Goal: Information Seeking & Learning: Learn about a topic

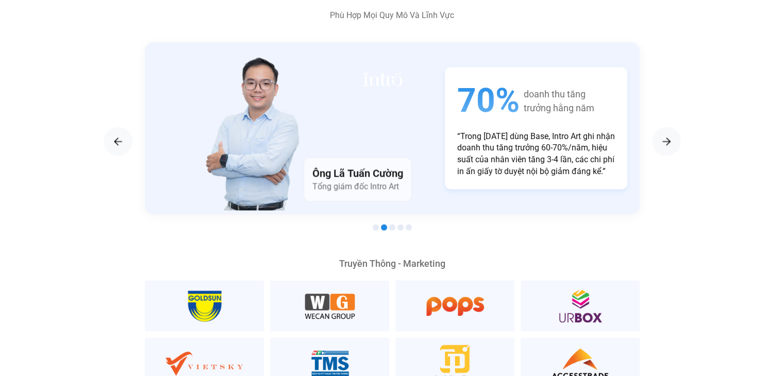
scroll to position [1748, 0]
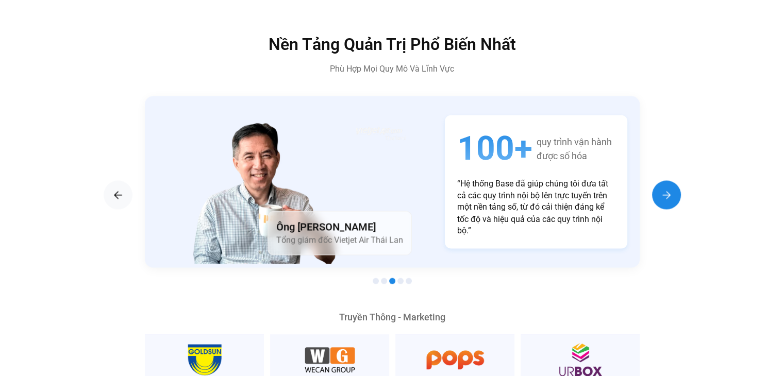
click at [666, 189] on img "Next slide" at bounding box center [666, 195] width 12 height 12
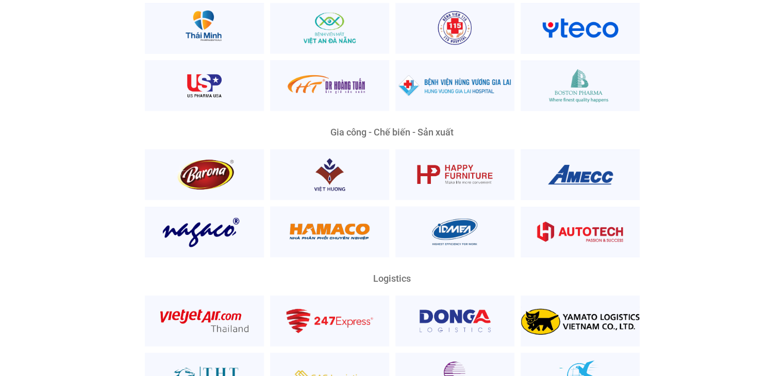
scroll to position [2212, 0]
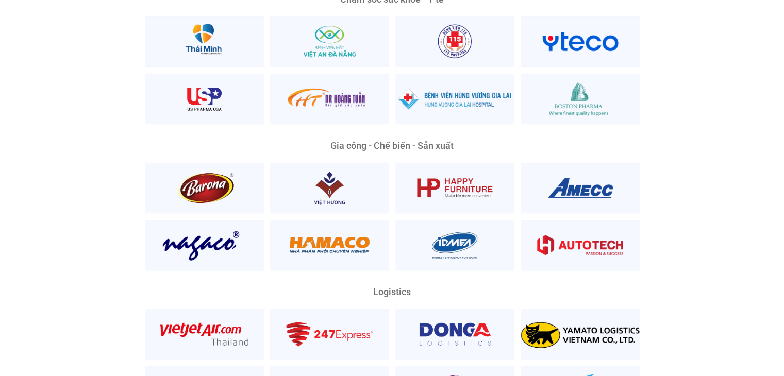
click at [439, 141] on div "Gia công - Chế biến - Sản xuất" at bounding box center [392, 145] width 495 height 9
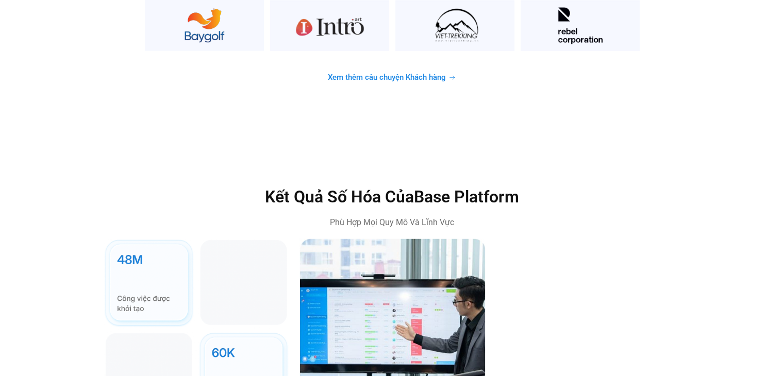
scroll to position [2675, 0]
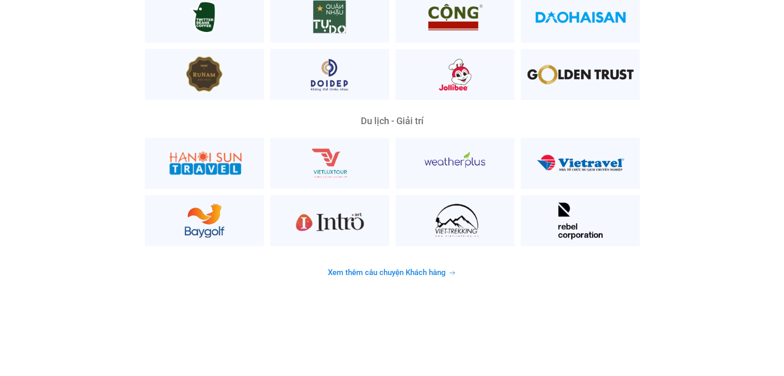
click at [418, 269] on span "Xem thêm câu chuyện Khách hàng" at bounding box center [387, 273] width 118 height 8
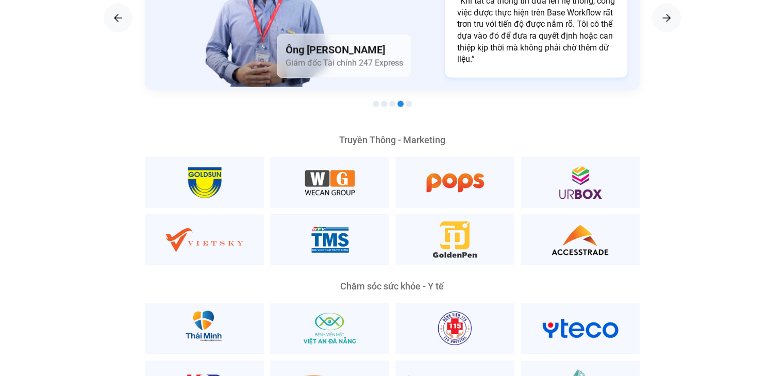
scroll to position [1804, 0]
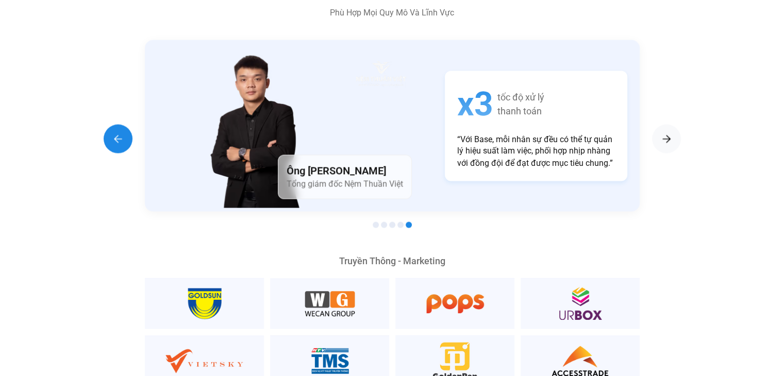
click at [112, 132] on img "Previous slide" at bounding box center [118, 138] width 12 height 12
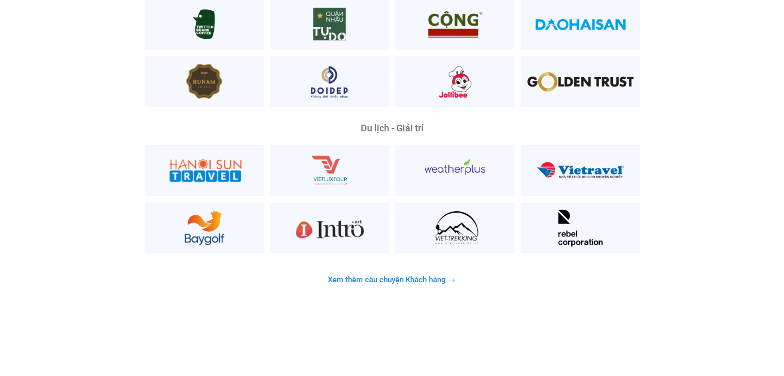
scroll to position [2680, 0]
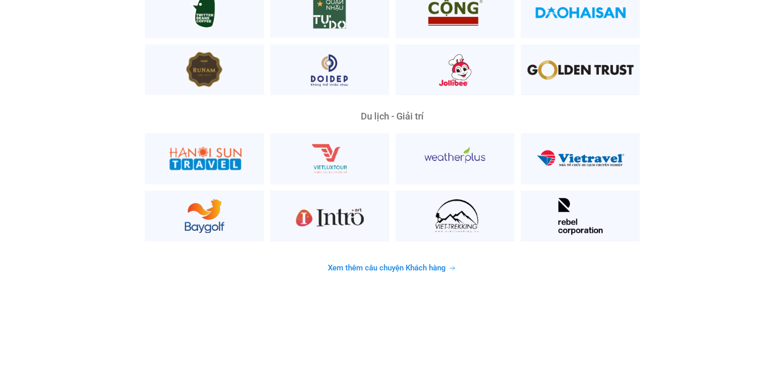
click at [456, 265] on icon at bounding box center [452, 268] width 8 height 7
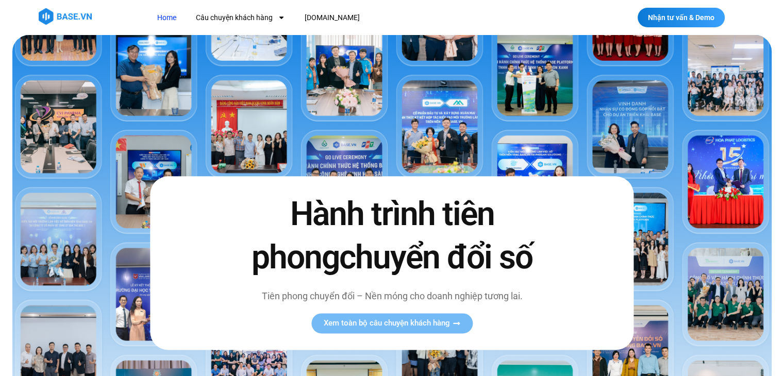
scroll to position [0, 0]
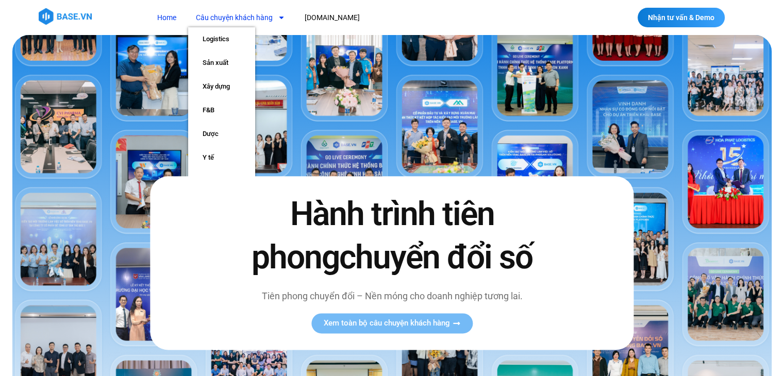
click at [242, 17] on link "Câu chuyện khách hàng" at bounding box center [240, 17] width 105 height 19
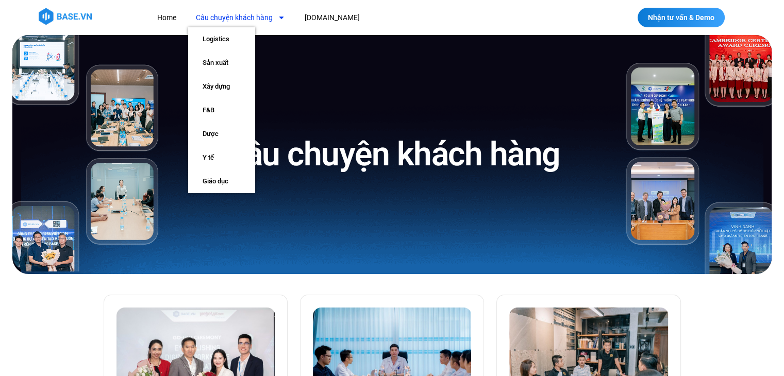
click at [278, 15] on icon "Menu" at bounding box center [281, 17] width 7 height 7
click at [212, 83] on link "Xây dựng" at bounding box center [221, 87] width 67 height 24
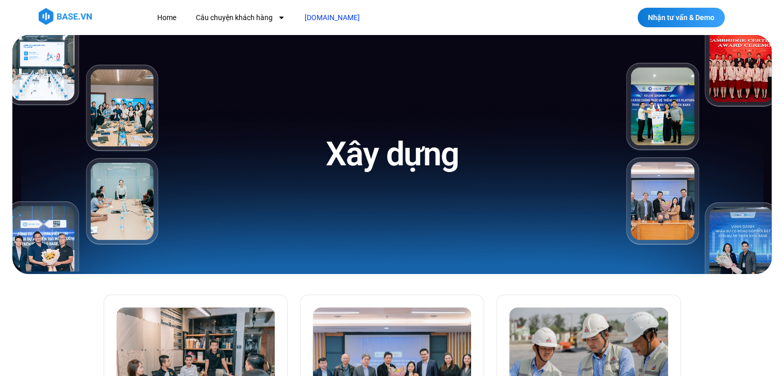
click at [322, 20] on link "[DOMAIN_NAME]" at bounding box center [332, 17] width 71 height 19
